Goal: Transaction & Acquisition: Purchase product/service

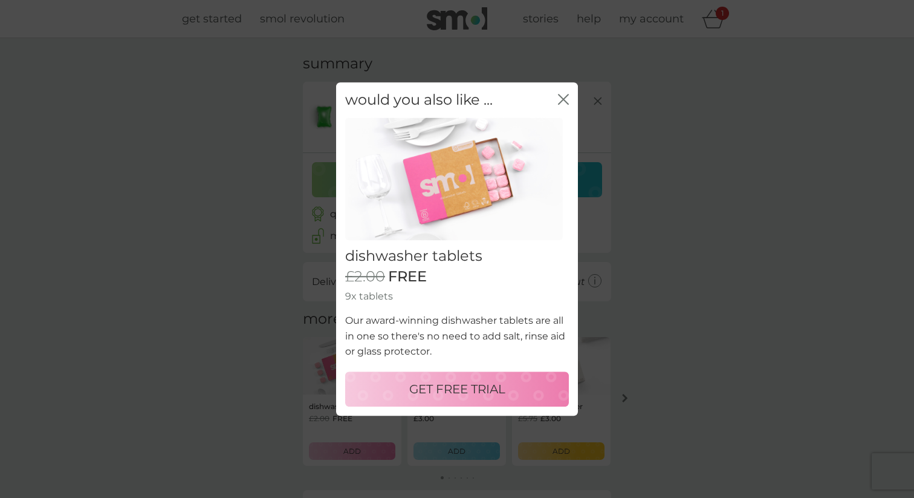
click at [562, 93] on div "close" at bounding box center [563, 100] width 11 height 18
click at [562, 96] on icon "close" at bounding box center [563, 99] width 11 height 11
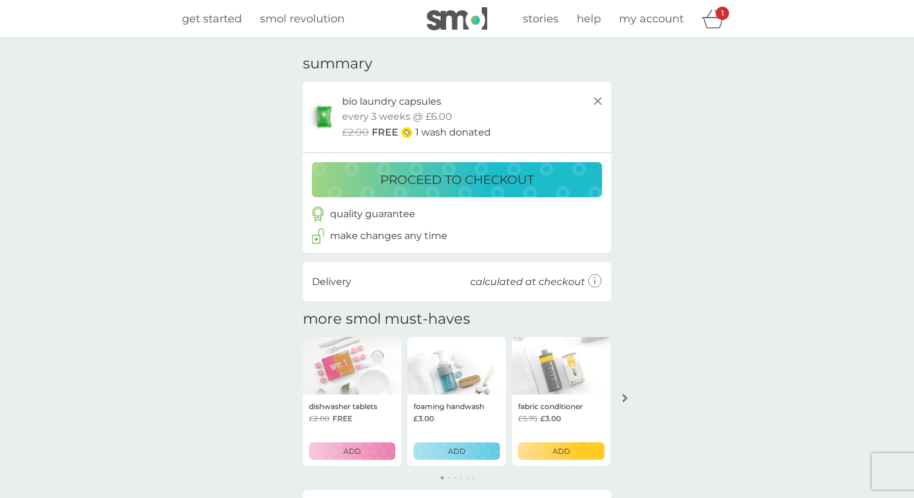
click at [399, 184] on p "proceed to checkout" at bounding box center [457, 179] width 154 height 19
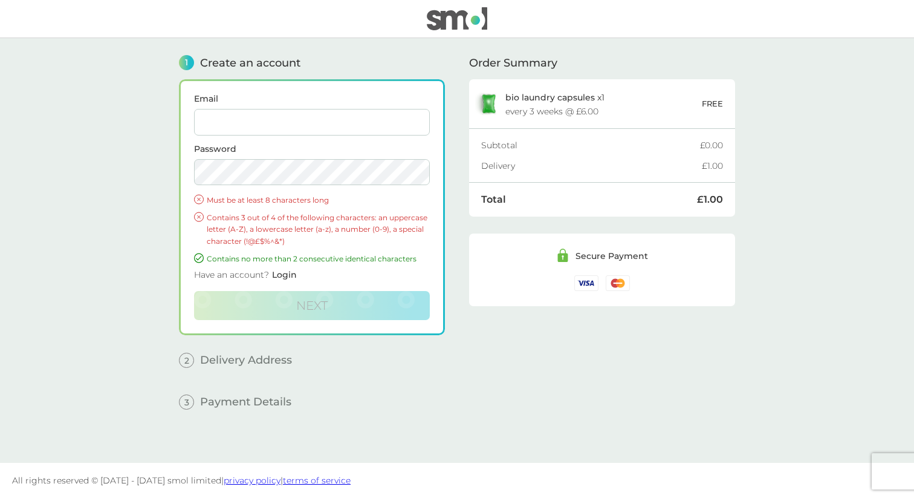
click at [572, 102] on div "bio laundry capsules x 1 every 3 weeks @ £6.00" at bounding box center [603, 104] width 197 height 23
click at [554, 114] on div "every 3 weeks @ £6.00" at bounding box center [551, 111] width 93 height 8
